Goal: Transaction & Acquisition: Purchase product/service

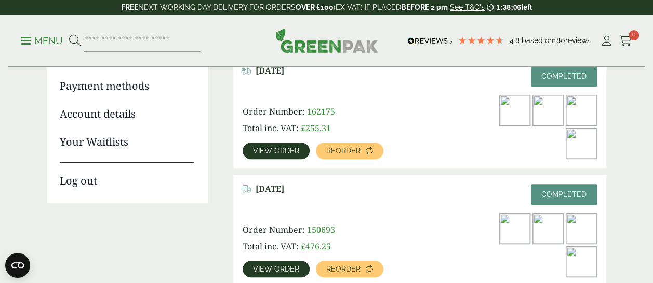
scroll to position [171, 0]
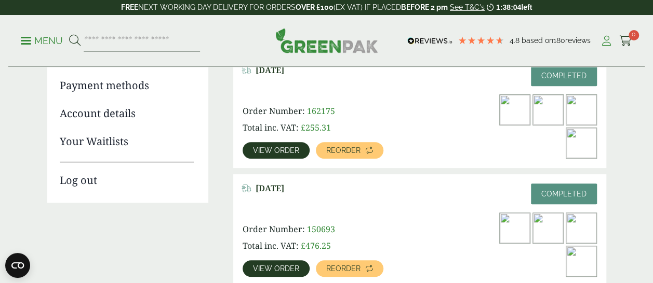
click at [607, 41] on icon at bounding box center [606, 41] width 13 height 10
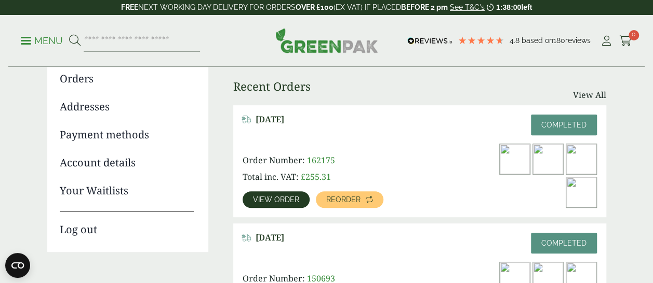
scroll to position [121, 0]
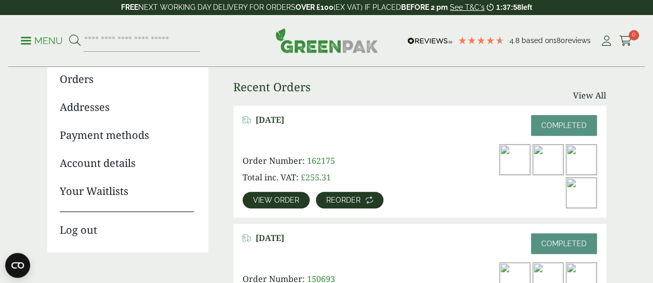
click at [351, 204] on span "Reorder" at bounding box center [343, 200] width 34 height 7
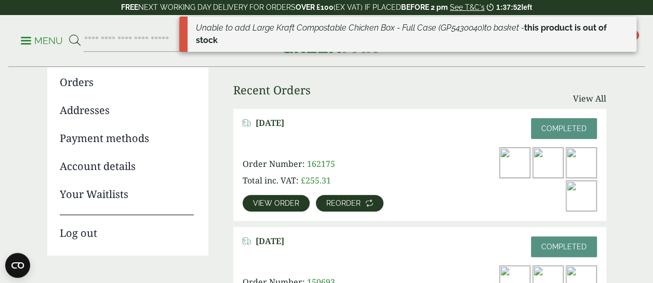
scroll to position [119, 0]
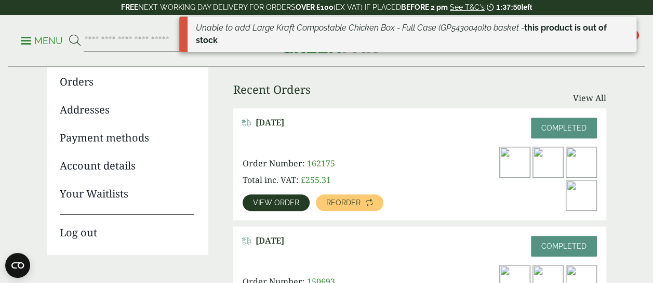
click at [280, 202] on span "View order" at bounding box center [276, 202] width 46 height 7
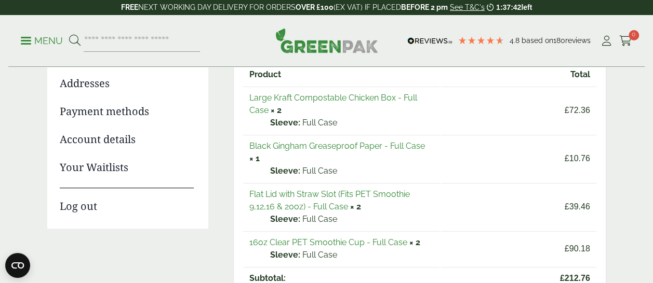
scroll to position [145, 0]
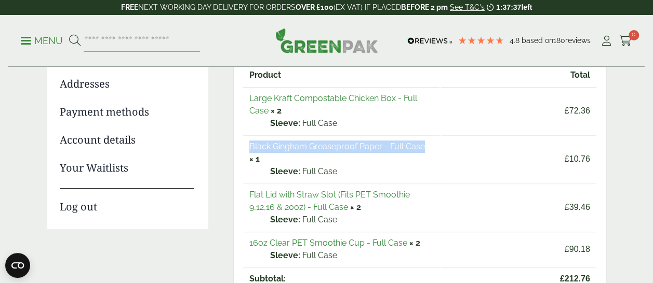
drag, startPoint x: 426, startPoint y: 147, endPoint x: 250, endPoint y: 146, distance: 176.5
click at [250, 146] on td "Black Gingham Greaseproof Paper - Full Case × 1 Sleeve: Full Case" at bounding box center [341, 158] width 197 height 47
copy link "Black Gingham Greaseproof Paper - Full Case"
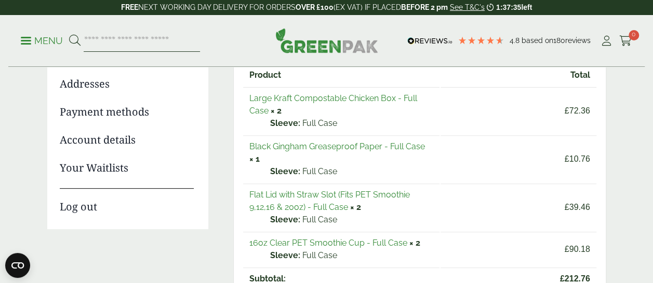
click at [94, 39] on input "search" at bounding box center [142, 41] width 116 height 22
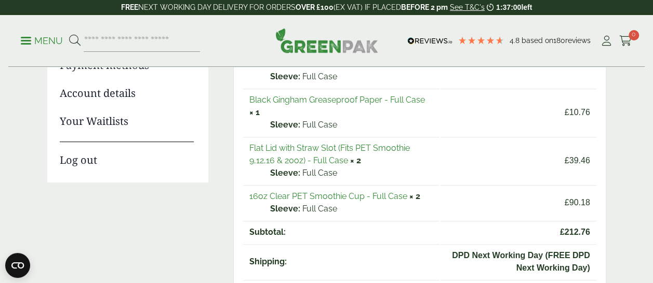
scroll to position [192, 0]
drag, startPoint x: 246, startPoint y: 144, endPoint x: 335, endPoint y: 150, distance: 89.4
click at [335, 150] on td "Flat Lid with Straw Slot (Fits PET Smoothie 9,12,16 & 20oz) - Full Case × 2 Sle…" at bounding box center [341, 160] width 197 height 47
copy link "Flat Lid with Straw Slot"
drag, startPoint x: 246, startPoint y: 193, endPoint x: 362, endPoint y: 197, distance: 116.4
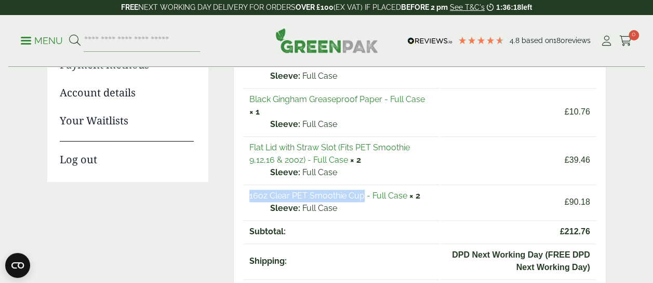
click at [362, 197] on td "16oz Clear PET Smoothie Cup - Full Case × 2 Sleeve: Full Case" at bounding box center [341, 202] width 197 height 35
copy link "16oz Clear PET Smoothie Cup"
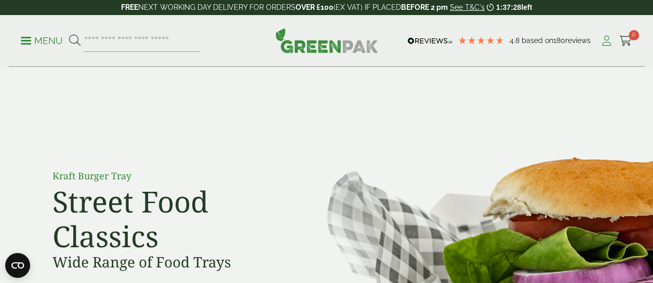
click at [609, 45] on icon at bounding box center [606, 41] width 13 height 10
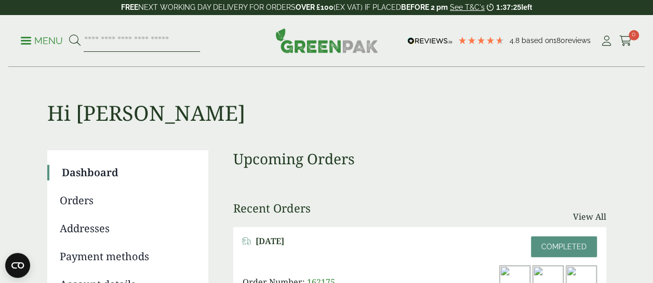
click at [134, 38] on input "search" at bounding box center [142, 41] width 116 height 22
paste input "**********"
type input "**********"
click at [69, 34] on button at bounding box center [74, 40] width 11 height 13
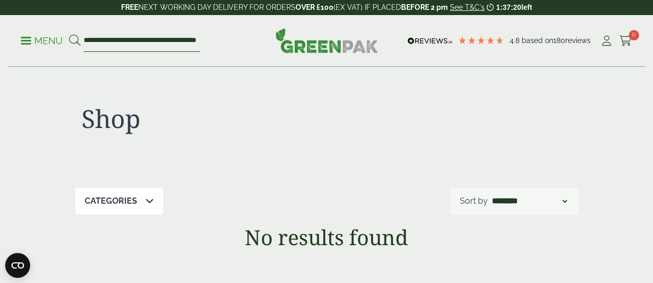
click at [145, 38] on input "**********" at bounding box center [142, 41] width 116 height 22
drag, startPoint x: 135, startPoint y: 41, endPoint x: 413, endPoint y: 32, distance: 277.9
click at [413, 32] on div "**********" at bounding box center [326, 41] width 636 height 52
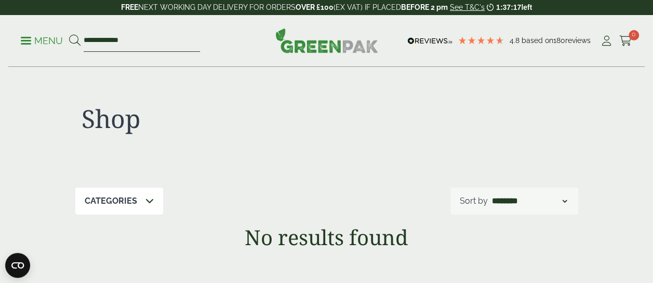
type input "**********"
click at [69, 34] on button at bounding box center [74, 40] width 11 height 13
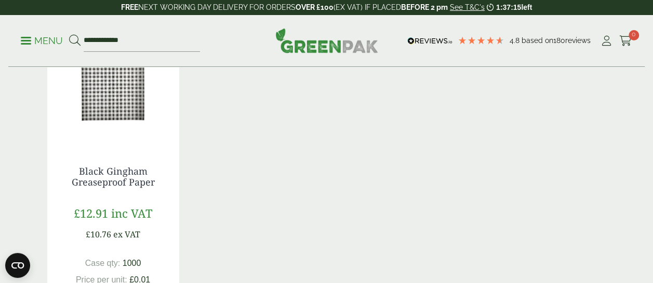
scroll to position [219, 0]
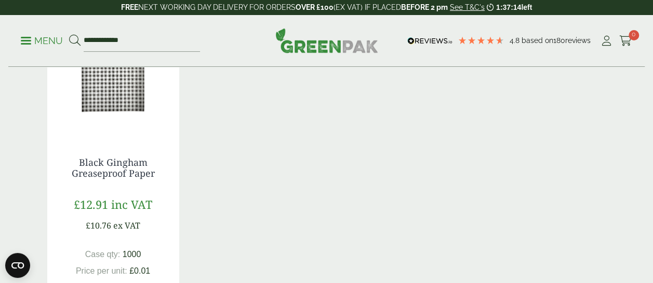
click at [142, 98] on img at bounding box center [113, 72] width 132 height 130
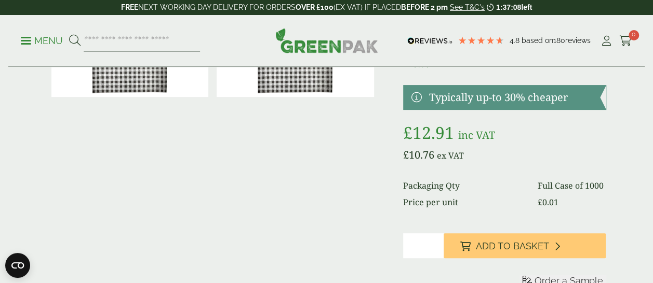
scroll to position [113, 0]
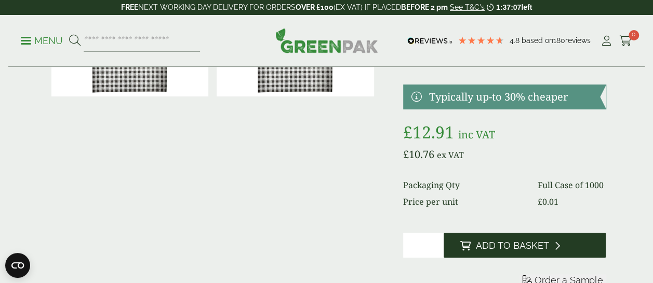
click at [472, 253] on button "Add to Basket" at bounding box center [524, 245] width 162 height 25
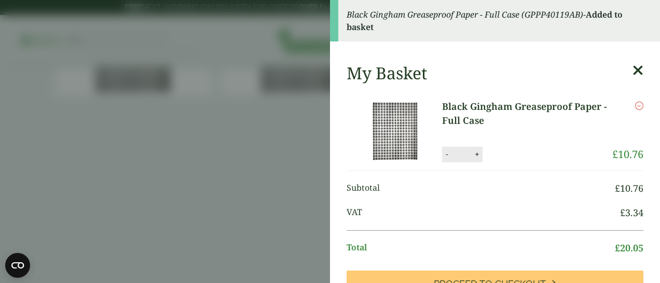
click at [633, 69] on icon at bounding box center [638, 70] width 11 height 15
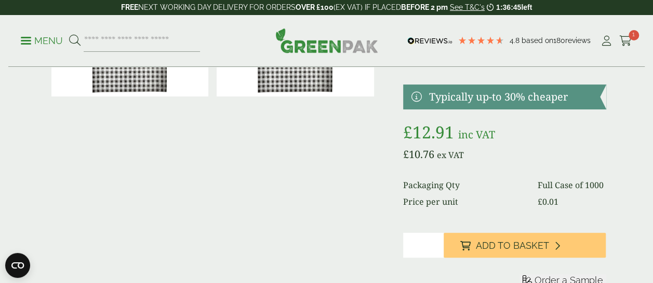
scroll to position [0, 0]
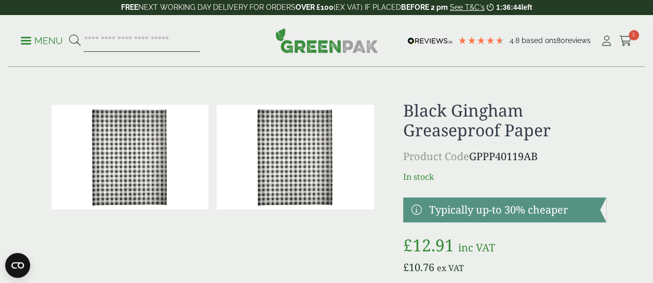
click at [151, 43] on input "search" at bounding box center [142, 41] width 116 height 22
paste input "**********"
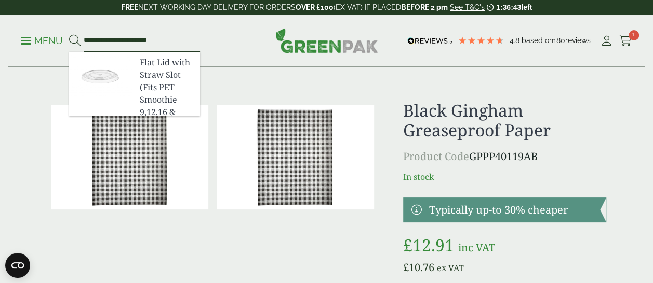
type input "**********"
click at [69, 34] on button at bounding box center [74, 40] width 11 height 13
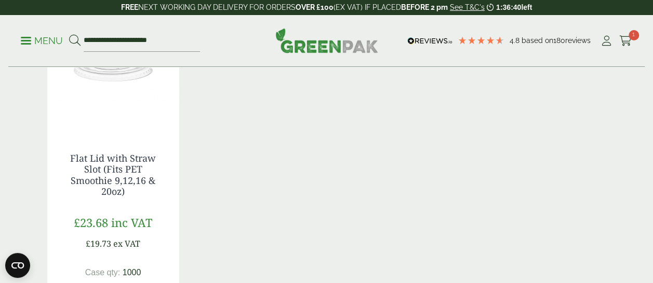
scroll to position [223, 0]
click at [110, 86] on img at bounding box center [113, 67] width 132 height 130
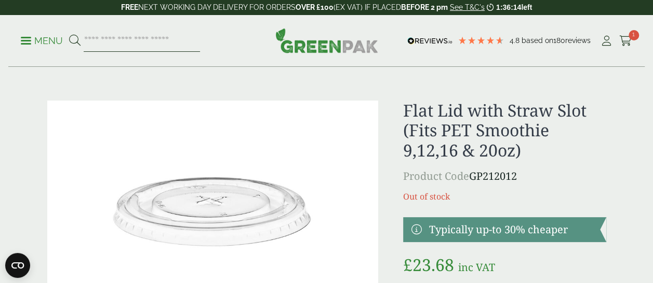
click at [153, 47] on input "search" at bounding box center [142, 41] width 116 height 22
paste input "**********"
type input "**********"
click at [69, 34] on button at bounding box center [74, 40] width 11 height 13
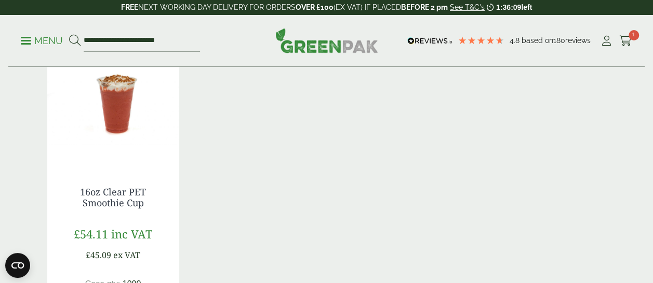
scroll to position [174, 0]
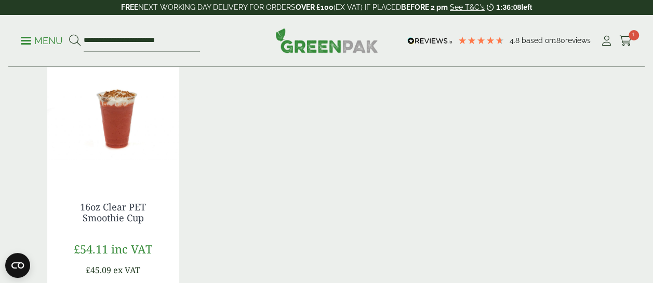
click at [126, 128] on img at bounding box center [113, 116] width 132 height 130
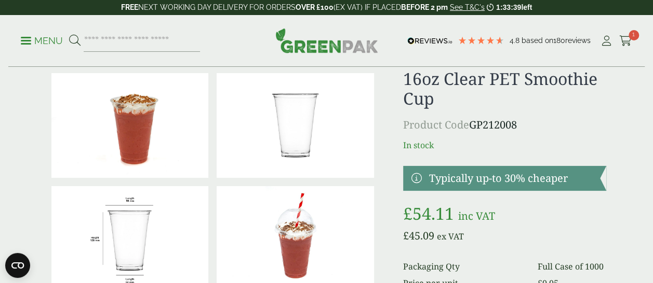
scroll to position [32, 0]
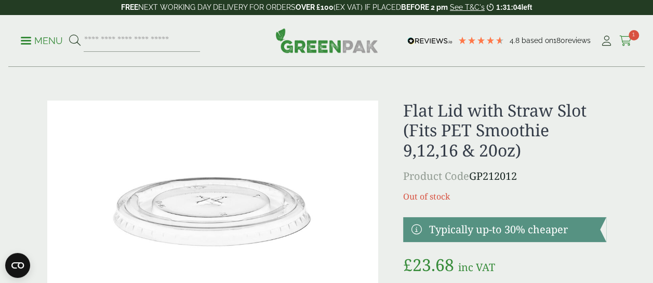
click at [622, 40] on icon at bounding box center [625, 41] width 13 height 10
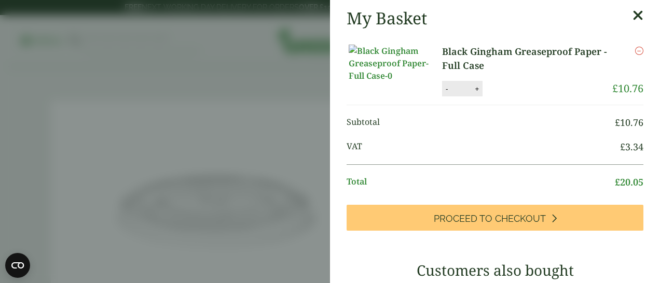
click at [635, 51] on icon "Remove this item" at bounding box center [639, 51] width 8 height 8
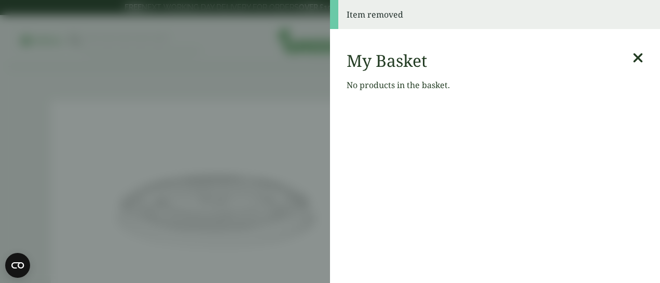
click at [633, 56] on icon at bounding box center [638, 58] width 11 height 15
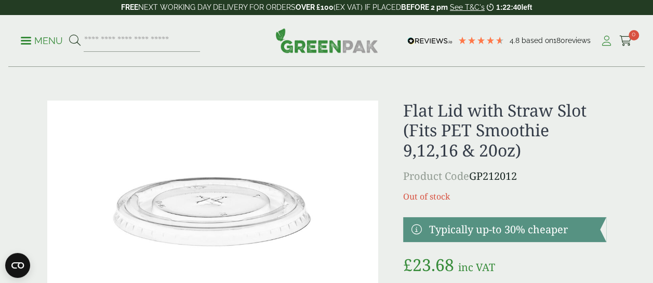
click at [605, 41] on icon at bounding box center [606, 41] width 13 height 10
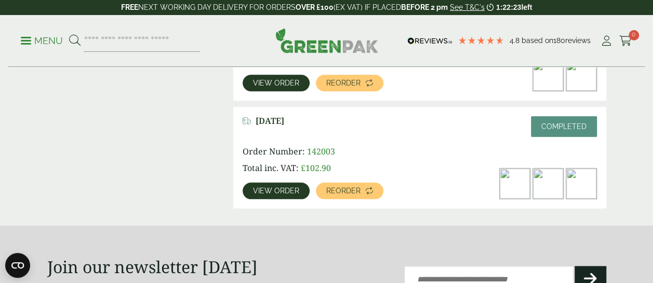
scroll to position [466, 0]
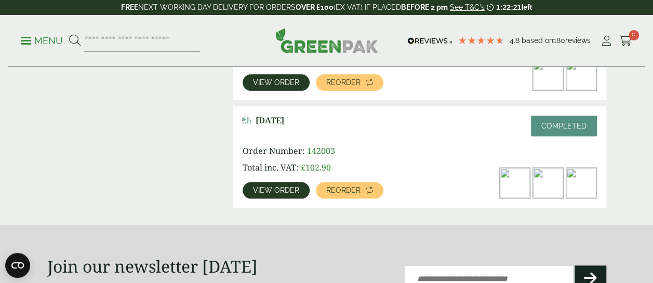
click at [294, 190] on span "View order" at bounding box center [276, 190] width 46 height 7
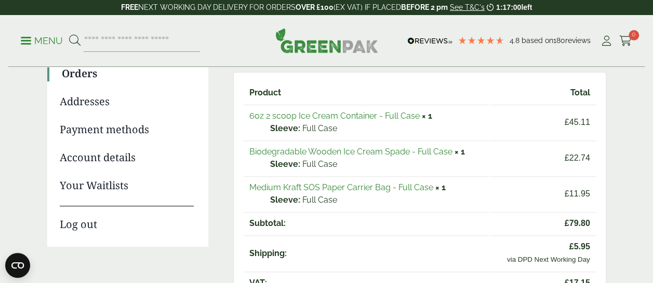
scroll to position [128, 0]
click at [359, 184] on link "Medium Kraft SOS Paper Carrier Bag - Full Case" at bounding box center [341, 187] width 184 height 10
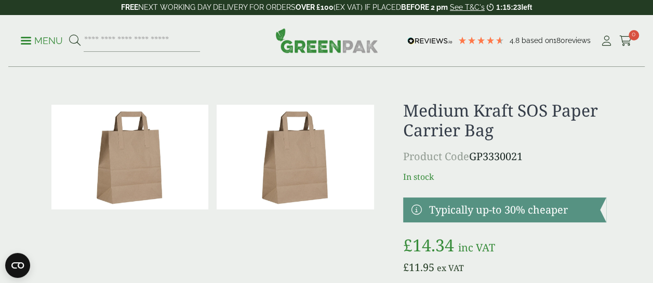
scroll to position [10, 0]
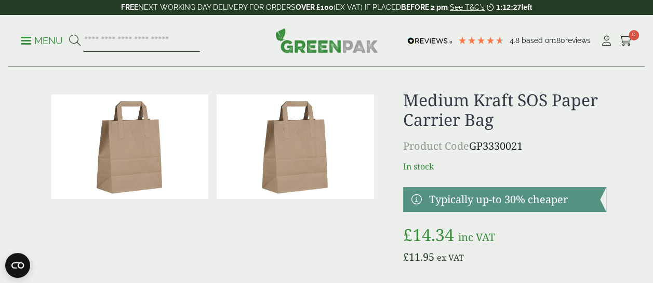
click at [160, 47] on input "search" at bounding box center [142, 41] width 116 height 22
type input "**********"
click at [69, 34] on button at bounding box center [74, 40] width 11 height 13
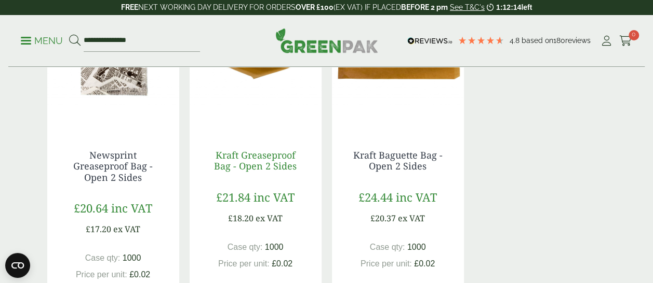
scroll to position [225, 0]
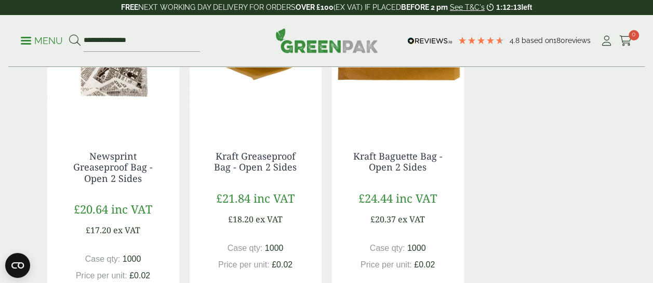
click at [137, 94] on img at bounding box center [113, 66] width 132 height 130
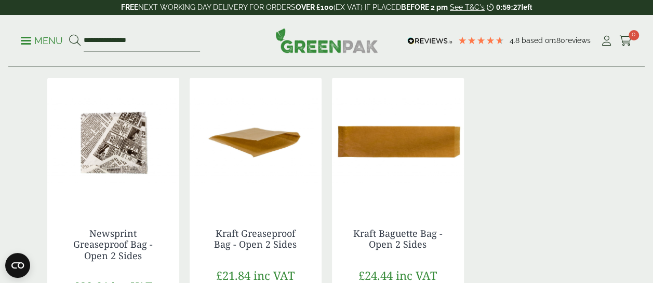
scroll to position [174, 0]
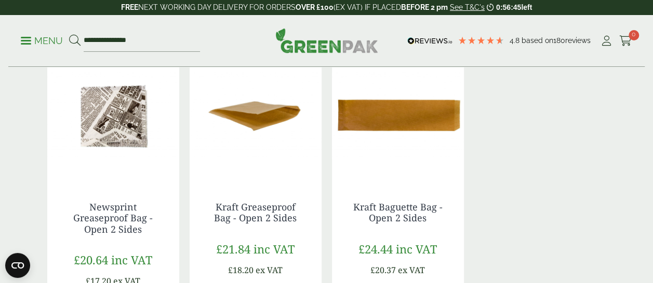
click at [104, 118] on img at bounding box center [113, 116] width 132 height 130
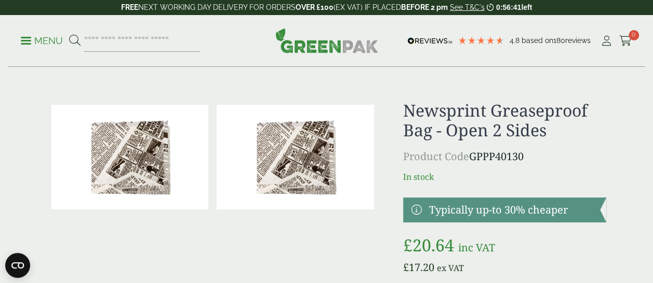
click at [278, 164] on img at bounding box center [294, 157] width 157 height 105
